Goal: Check status: Check status

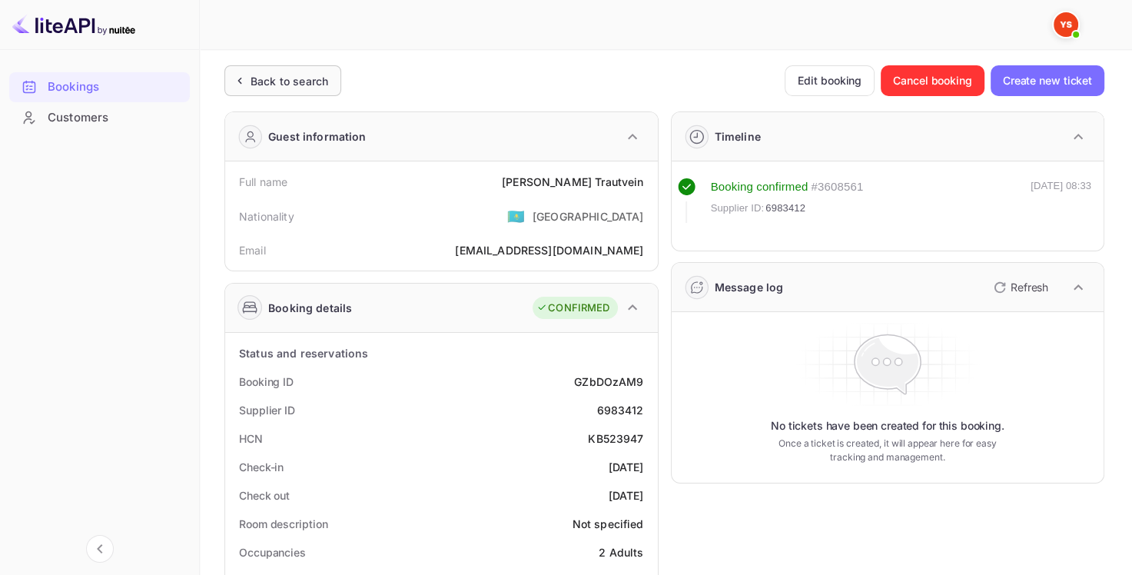
click at [252, 88] on div "Back to search" at bounding box center [289, 81] width 78 height 16
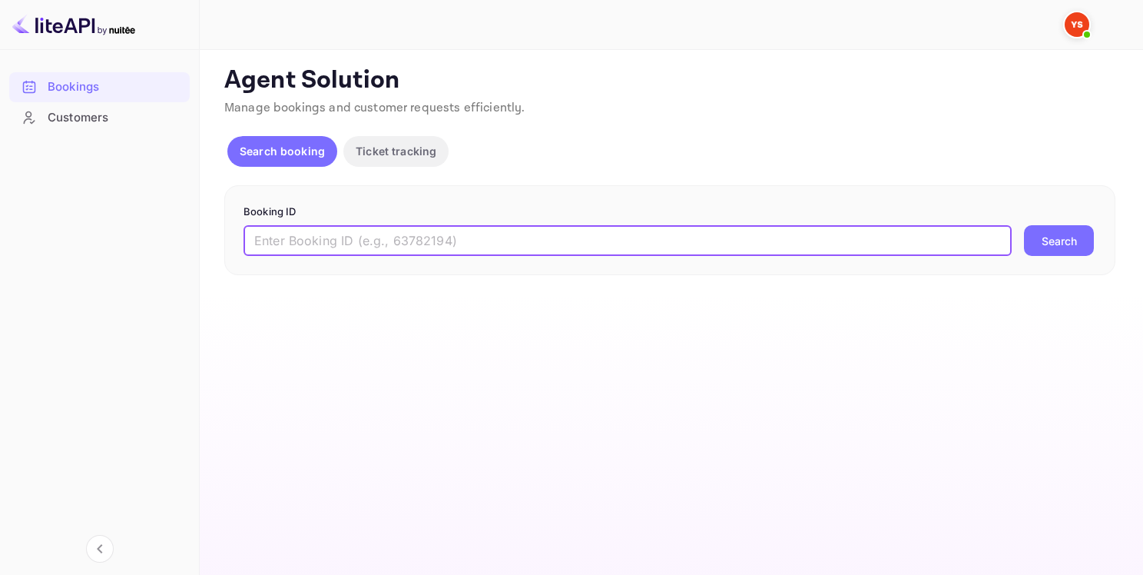
click at [301, 245] on input "text" at bounding box center [628, 240] width 768 height 31
paste input "8791957"
type input "8791957"
click at [1061, 243] on button "Search" at bounding box center [1059, 240] width 70 height 31
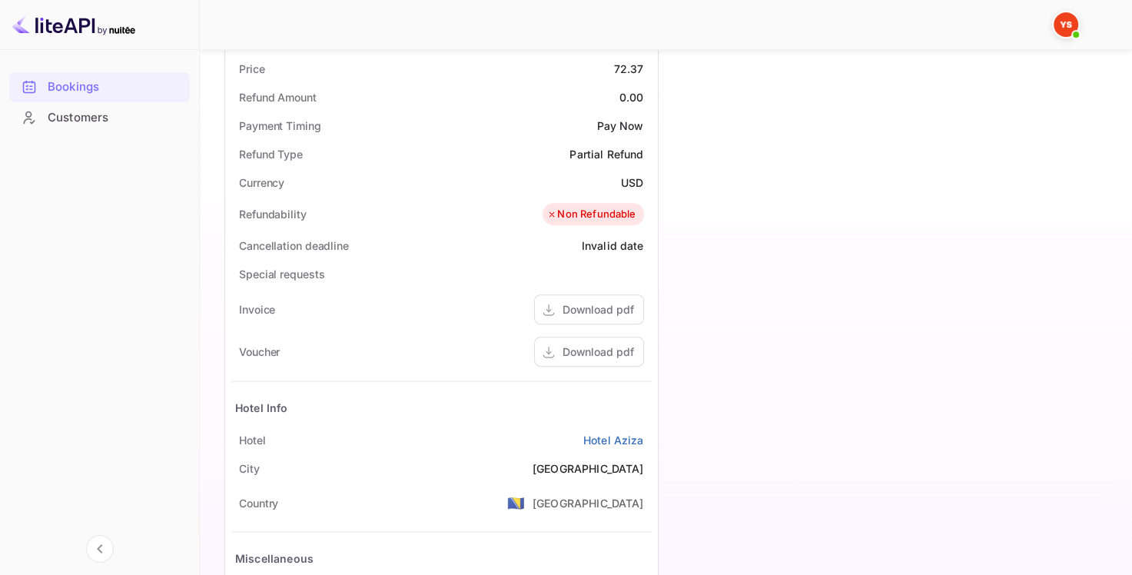
scroll to position [538, 0]
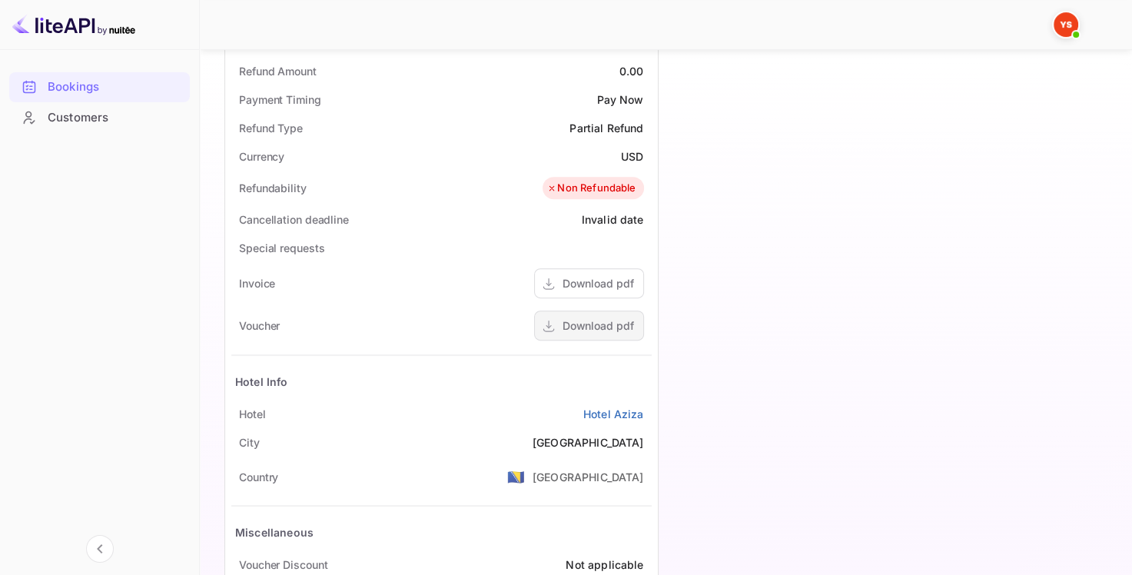
click at [591, 326] on div "Download pdf" at bounding box center [597, 325] width 71 height 16
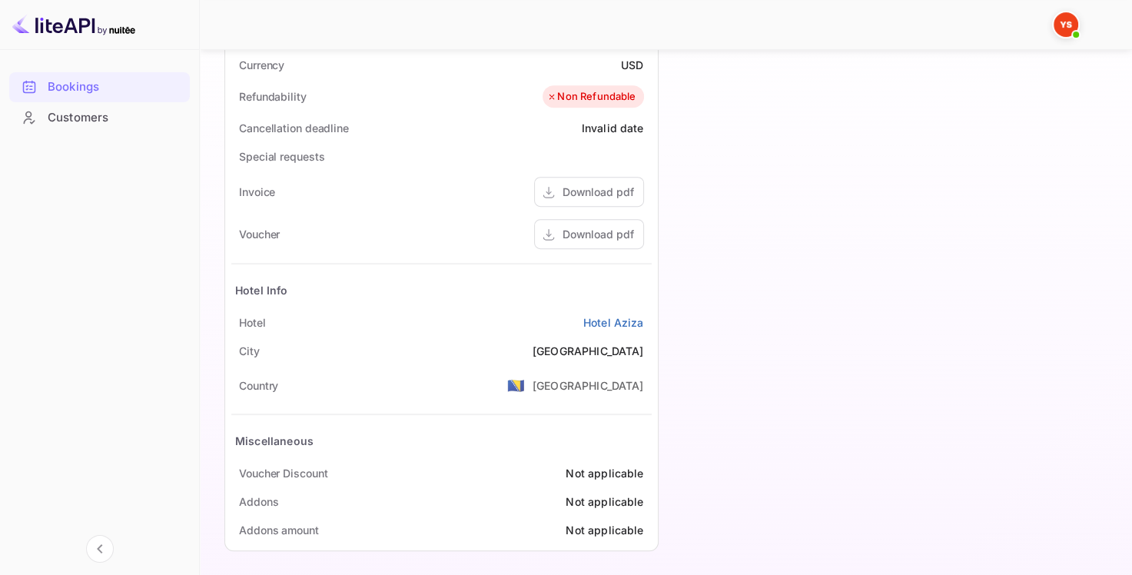
scroll to position [633, 0]
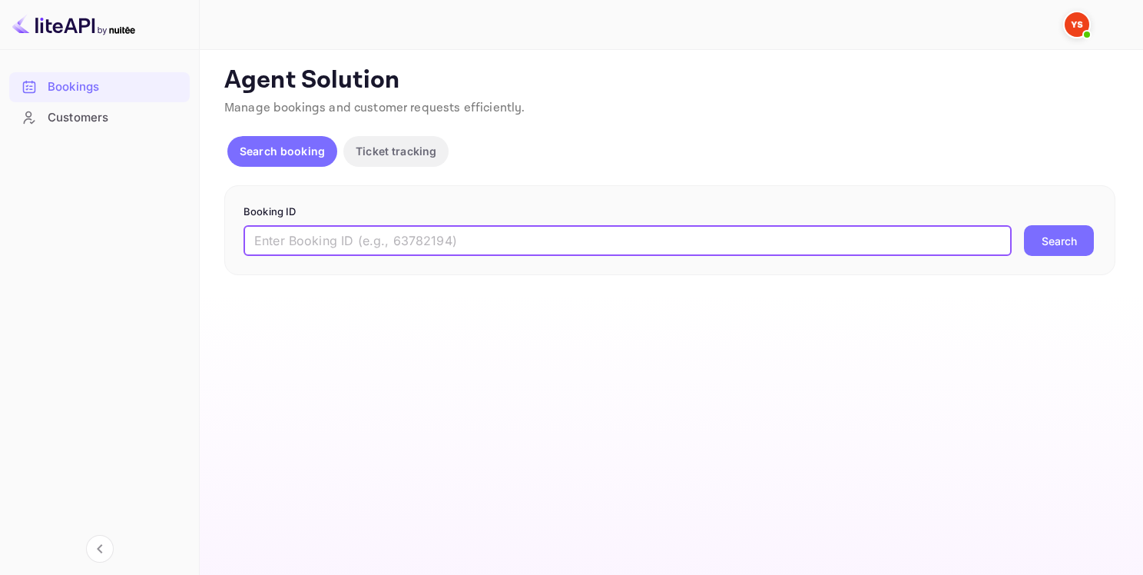
click at [307, 251] on input "text" at bounding box center [628, 240] width 768 height 31
paste input "8791957"
type input "8791957"
click at [1059, 240] on button "Search" at bounding box center [1059, 240] width 70 height 31
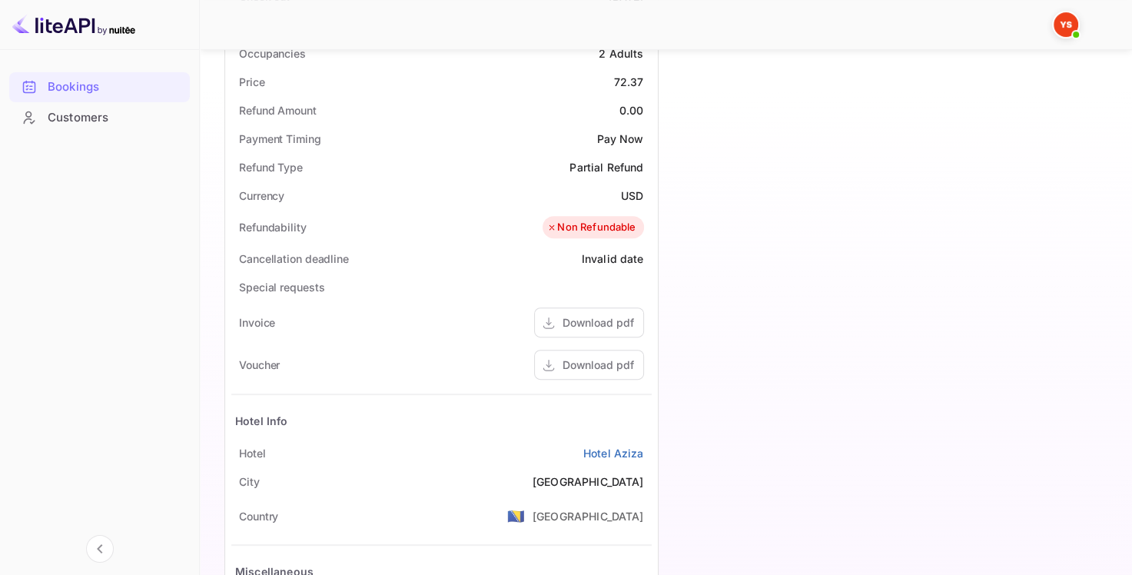
scroll to position [538, 0]
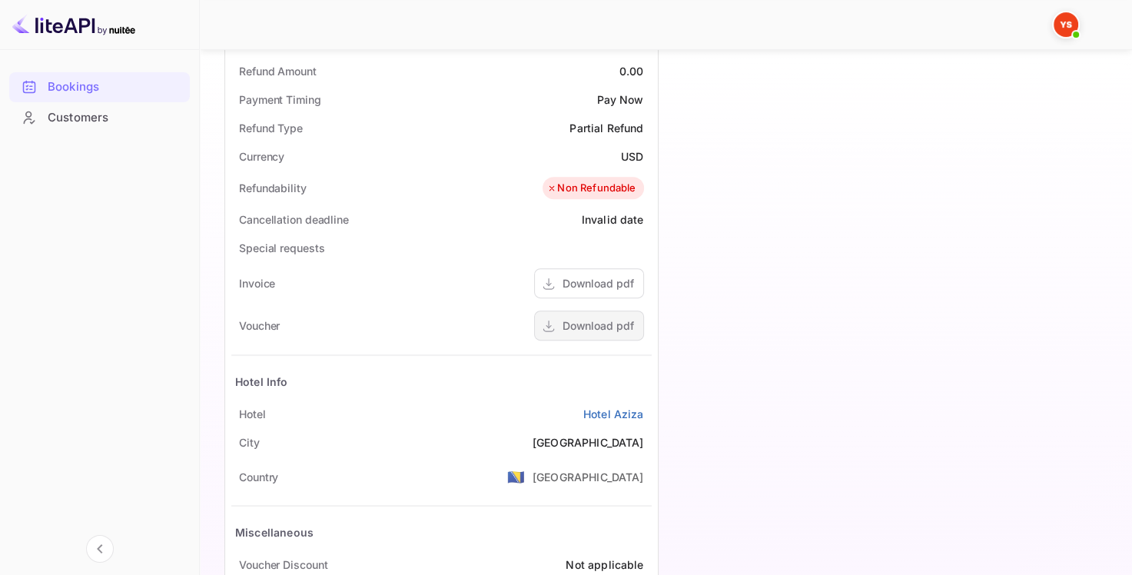
click at [562, 318] on div "Download pdf" at bounding box center [589, 325] width 110 height 30
